Goal: Task Accomplishment & Management: Use online tool/utility

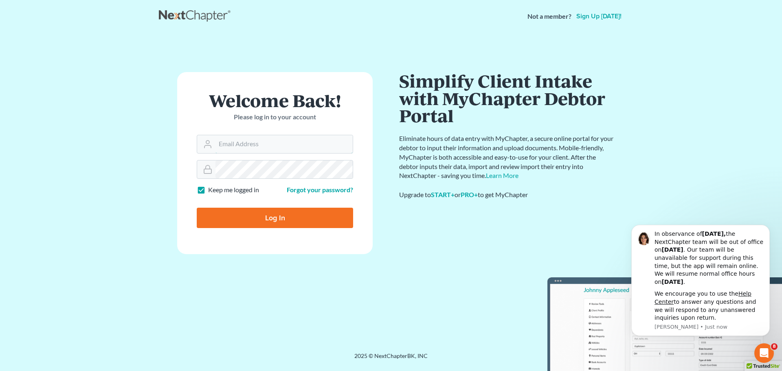
type input "[PERSON_NAME][EMAIL_ADDRESS][DOMAIN_NAME]"
click at [277, 217] on input "Log In" at bounding box center [275, 218] width 156 height 20
type input "Thinking..."
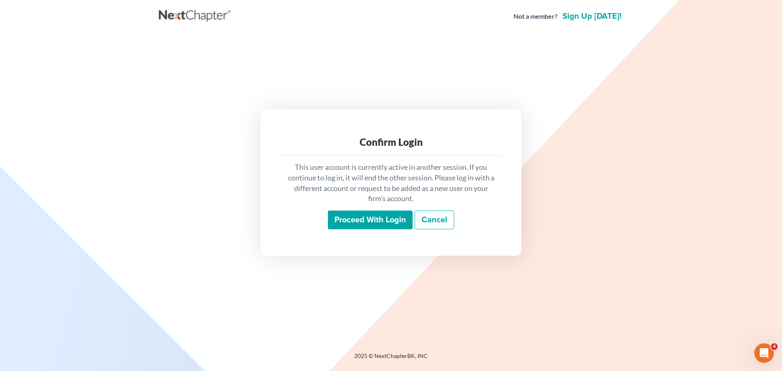
click at [354, 216] on input "Proceed with login" at bounding box center [370, 220] width 85 height 19
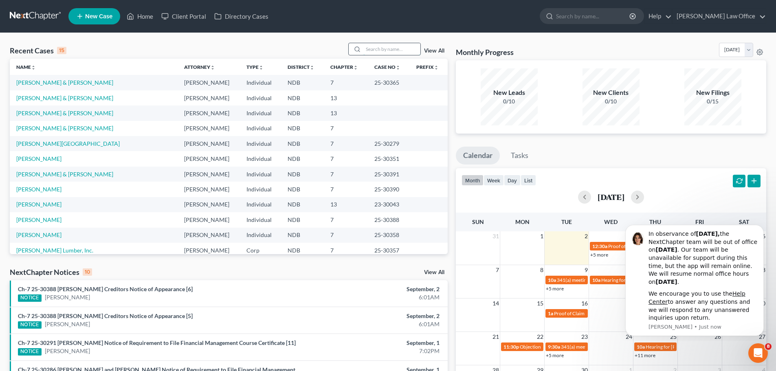
click at [374, 50] on input "search" at bounding box center [391, 49] width 57 height 12
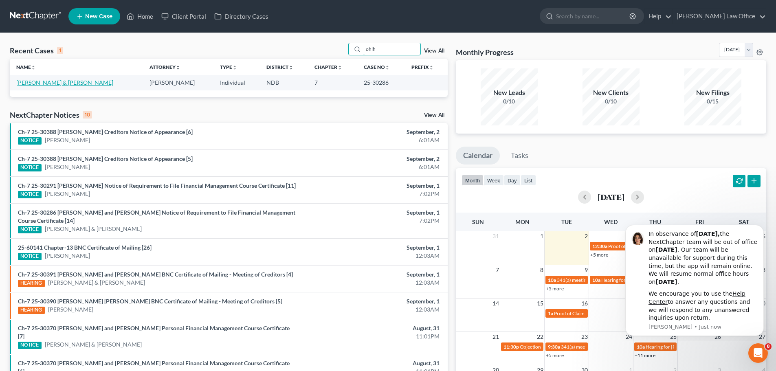
type input "ohlh"
click at [72, 85] on link "Ohlhauser, Troy & Kimberly" at bounding box center [64, 82] width 97 height 7
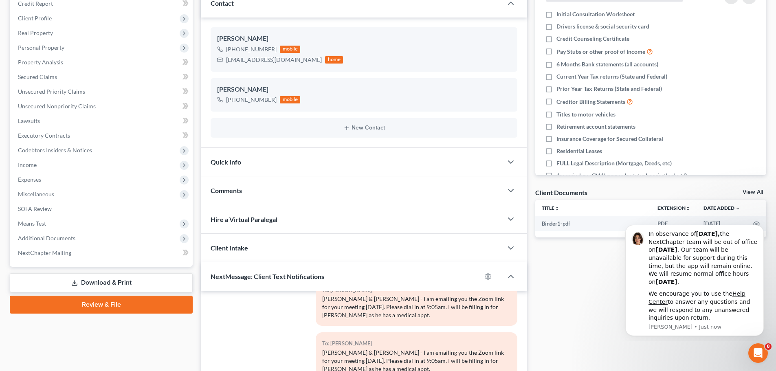
scroll to position [122, 0]
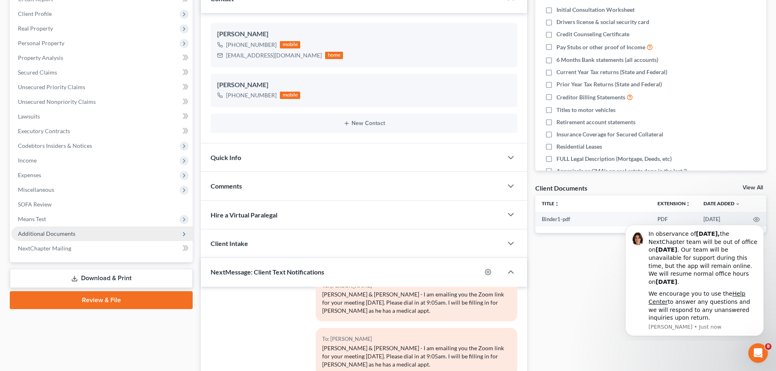
click at [50, 233] on span "Additional Documents" at bounding box center [46, 233] width 57 height 7
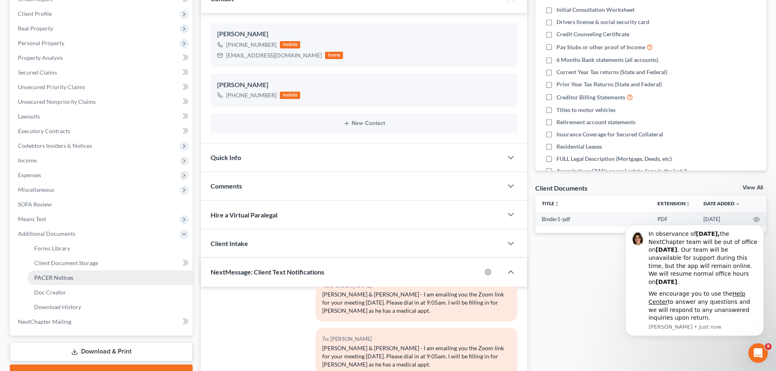
click at [58, 278] on span "PACER Notices" at bounding box center [53, 277] width 39 height 7
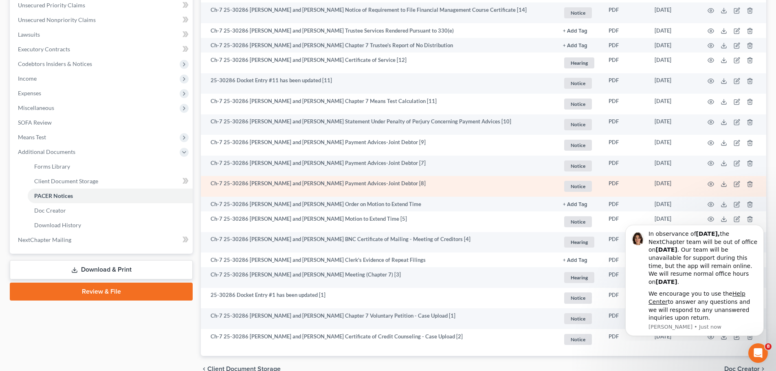
scroll to position [165, 0]
